Goal: Book appointment/travel/reservation

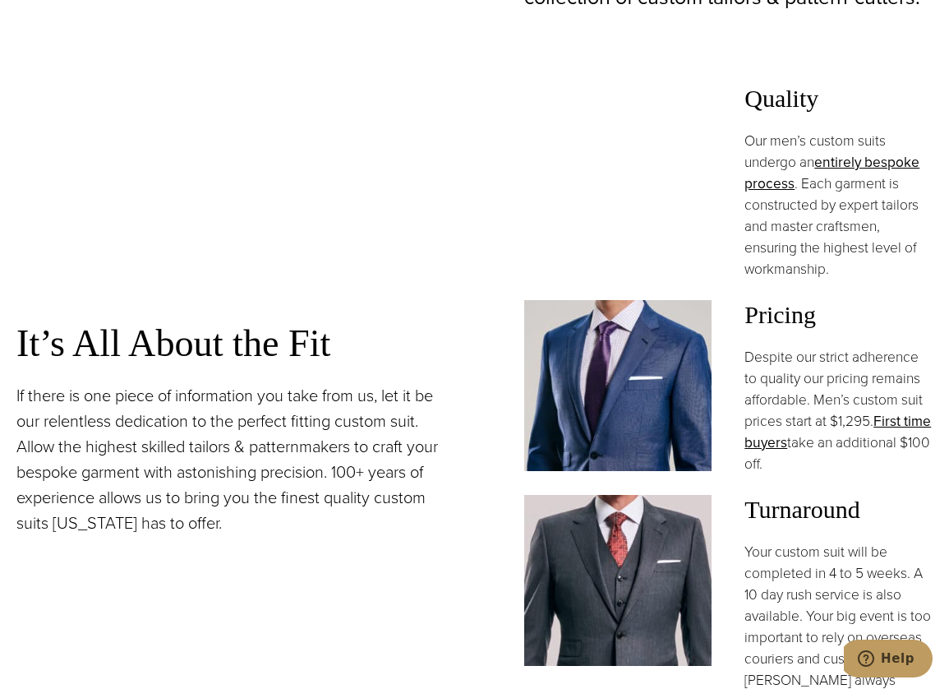
scroll to position [1479, 0]
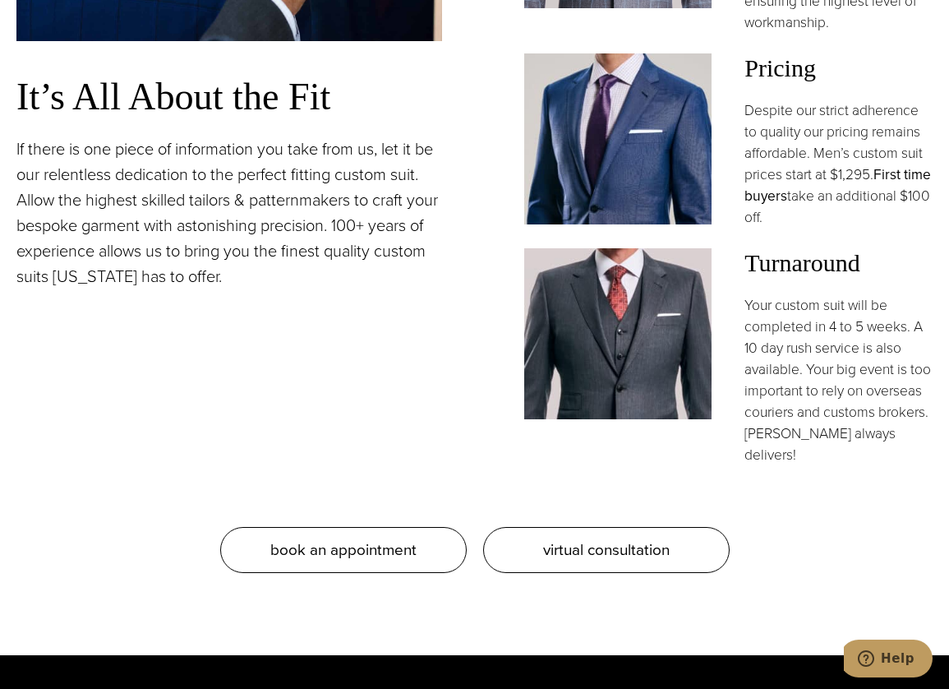
click at [800, 168] on link "First time buyers" at bounding box center [837, 185] width 187 height 43
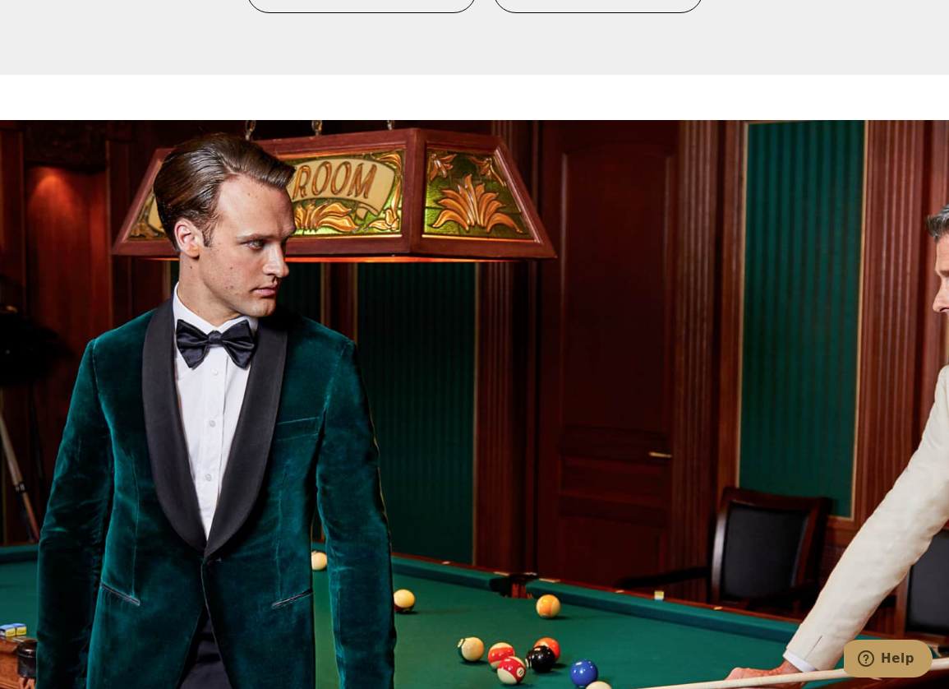
scroll to position [1315, 0]
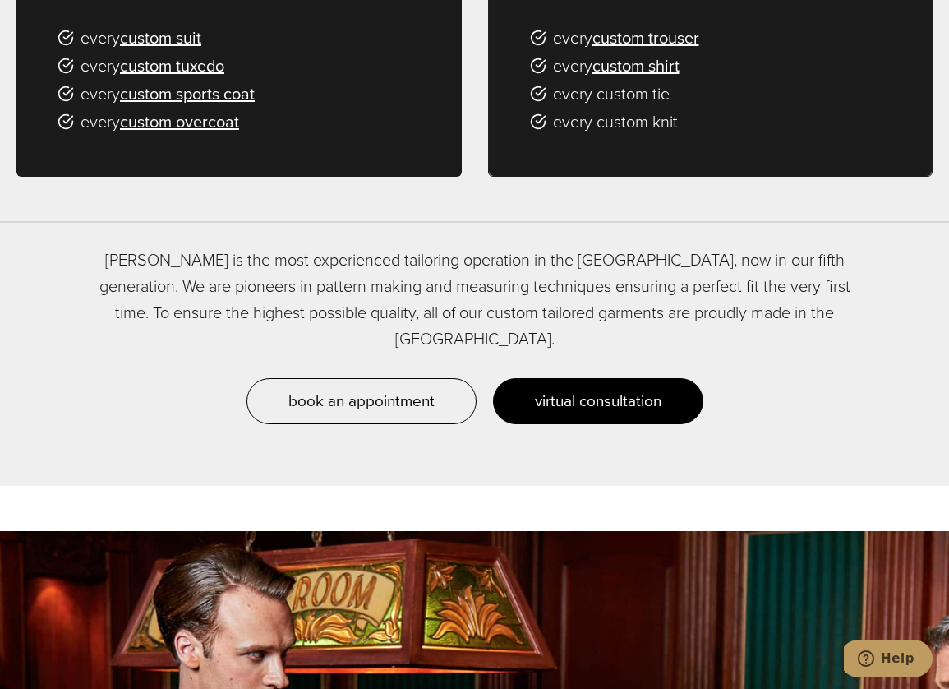
click at [610, 389] on span "virtual consultation" at bounding box center [598, 401] width 127 height 24
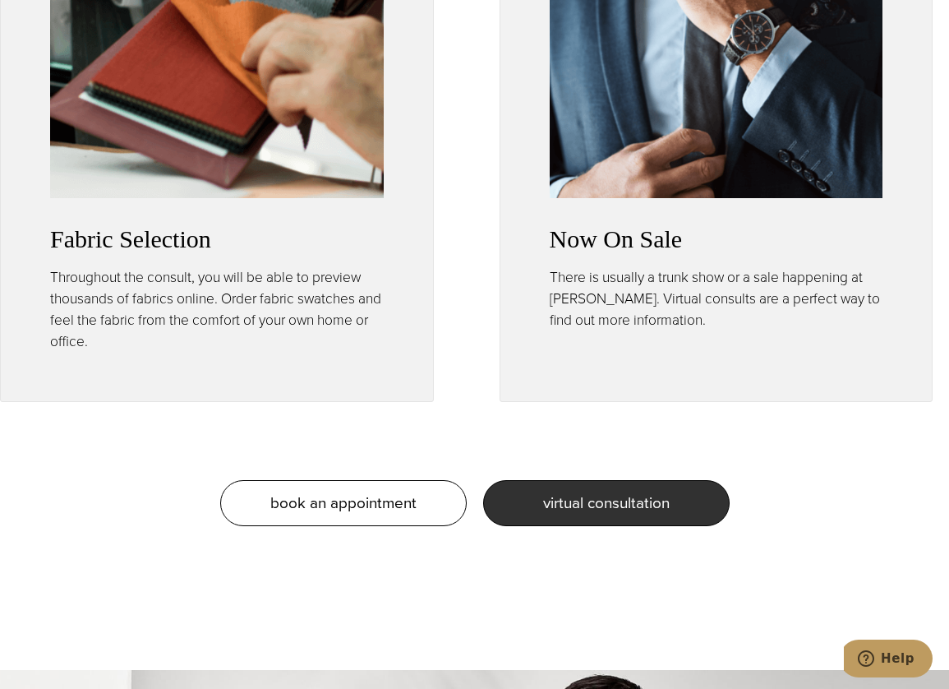
scroll to position [1972, 0]
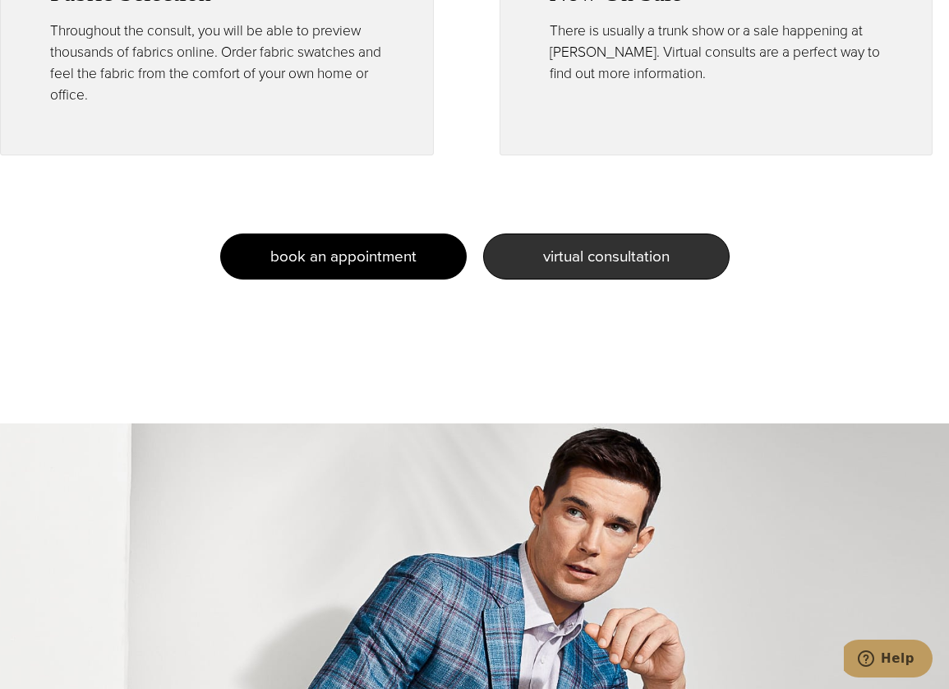
click at [339, 249] on span "book an appointment" at bounding box center [343, 256] width 146 height 24
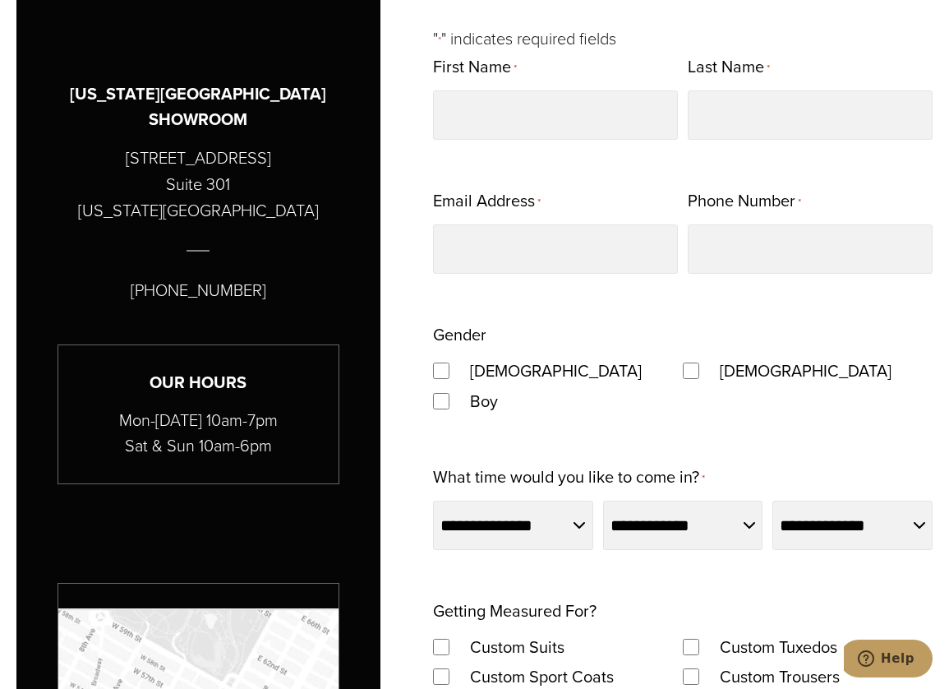
scroll to position [1233, 0]
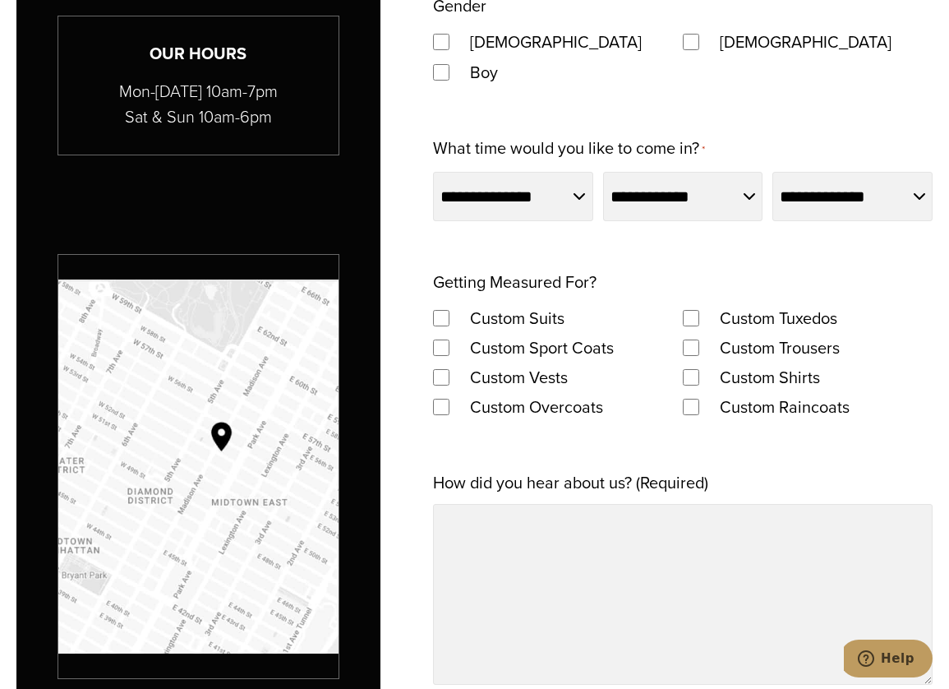
click at [744, 468] on div "**********" at bounding box center [683, 359] width 500 height 1272
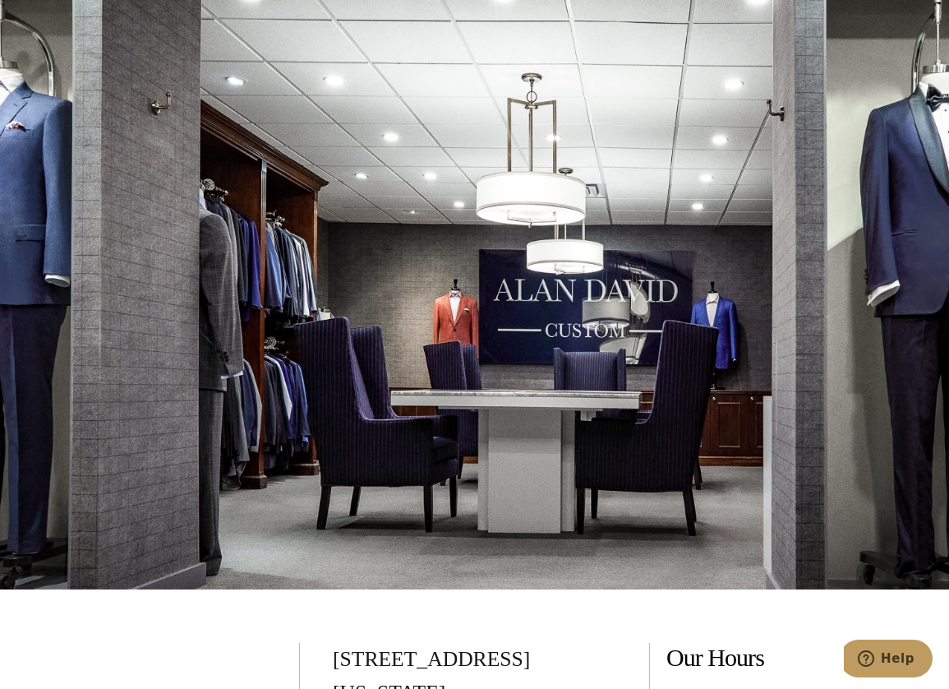
scroll to position [2465, 0]
